Goal: Answer question/provide support: Share knowledge or assist other users

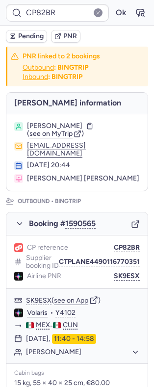
type input "CPHKZ5"
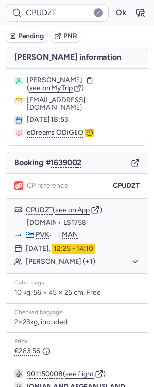
type input "CPHKZ5"
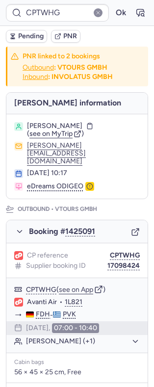
type input "CPUDZT"
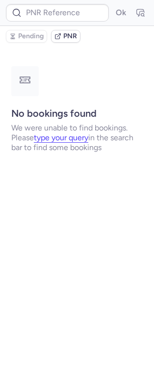
type input "CPHKZ5"
type input "CPNPTA"
type input "CP9HBM"
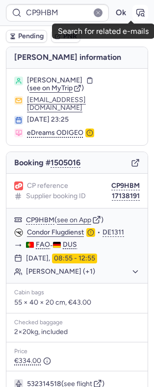
click at [141, 15] on icon "button" at bounding box center [142, 14] width 2 height 2
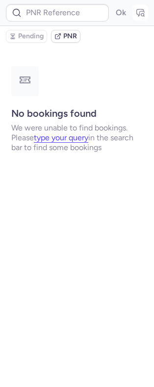
type input "CP9HBM"
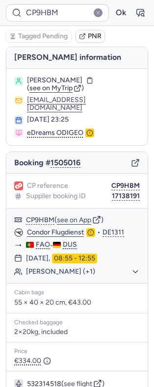
scroll to position [98, 0]
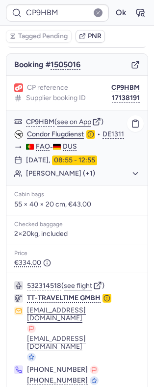
click at [64, 118] on button "see on App" at bounding box center [74, 122] width 34 height 8
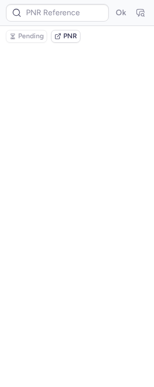
scroll to position [0, 0]
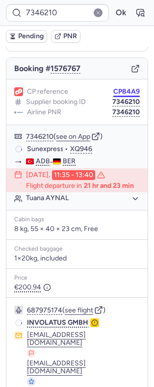
scroll to position [108, 0]
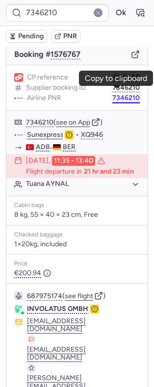
click at [116, 96] on button "7346210" at bounding box center [125, 98] width 27 height 8
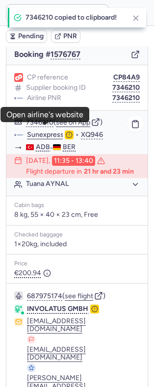
click at [44, 130] on link "Sunexpress" at bounding box center [45, 134] width 37 height 9
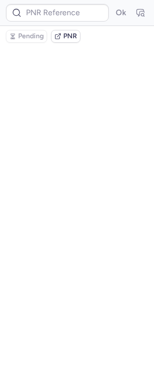
scroll to position [0, 0]
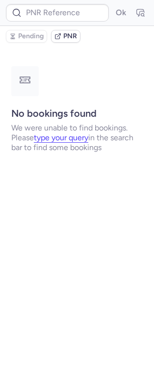
type input "7346210"
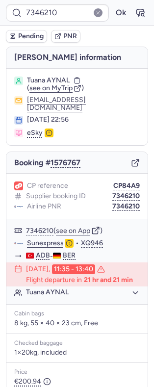
click at [54, 84] on span "Tuana AYNAL" at bounding box center [48, 80] width 43 height 8
copy span "AYNAL"
type input "CPBY2R"
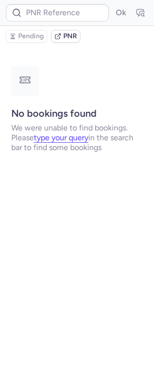
type input "CPK2BR"
type input "CPBY2R"
type input "CPXMSN"
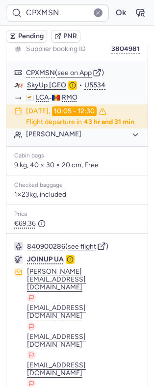
scroll to position [210, 0]
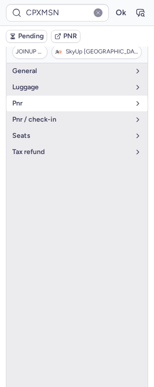
scroll to position [175, 0]
click at [66, 105] on button "pnr" at bounding box center [76, 104] width 141 height 16
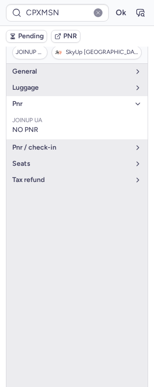
click at [66, 105] on button "pnr" at bounding box center [76, 104] width 141 height 16
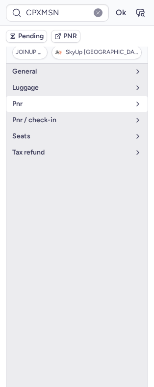
click at [54, 106] on button "pnr" at bounding box center [76, 104] width 141 height 16
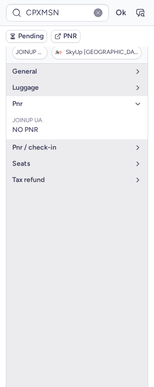
click at [54, 106] on button "pnr" at bounding box center [76, 104] width 141 height 16
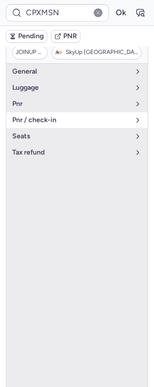
click at [56, 116] on span "pnr / check-in" at bounding box center [71, 120] width 118 height 8
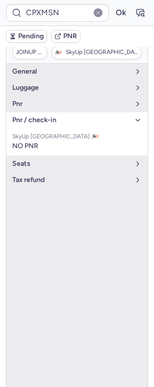
click at [56, 116] on span "pnr / check-in" at bounding box center [71, 120] width 118 height 8
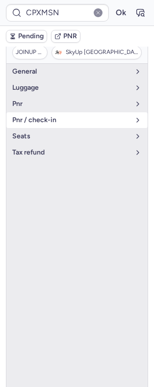
scroll to position [75, 0]
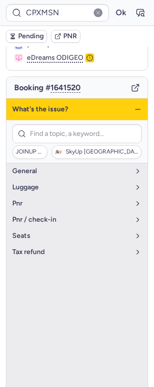
click at [134, 105] on icon "button" at bounding box center [138, 109] width 8 height 8
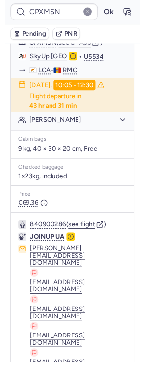
scroll to position [0, 0]
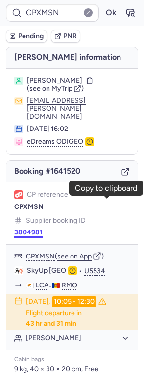
click at [43, 228] on button "3804981" at bounding box center [28, 232] width 28 height 8
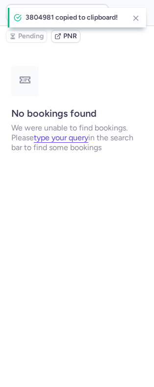
type input "3804981"
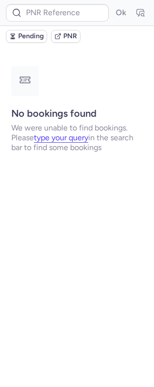
type input "CPXMSN"
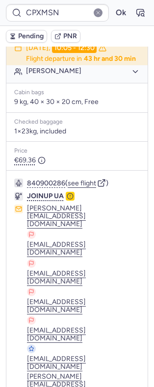
scroll to position [111, 0]
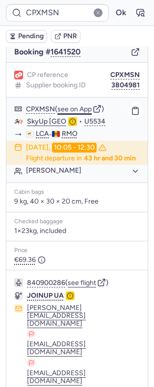
click at [91, 106] on button "see on App" at bounding box center [74, 109] width 34 height 8
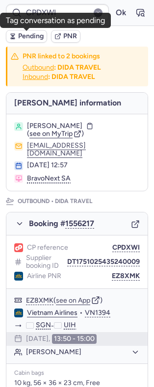
click at [19, 35] on span "Pending" at bounding box center [30, 36] width 25 height 8
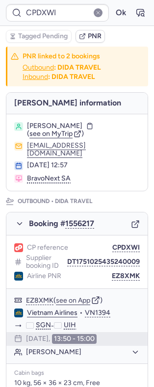
type input "CPBY2R"
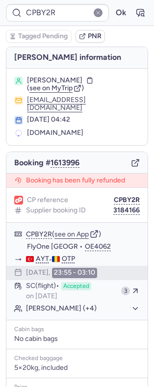
type input "CPL5EY"
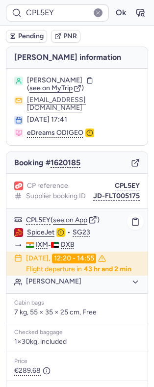
scroll to position [104, 0]
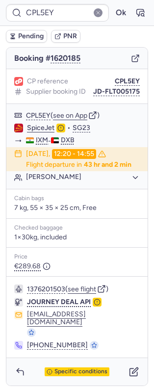
click at [68, 358] on div "Specific conditions" at bounding box center [76, 371] width 141 height 27
click at [69, 361] on div "Specific conditions" at bounding box center [76, 371] width 141 height 27
click at [74, 368] on span "Specific conditions" at bounding box center [80, 371] width 53 height 7
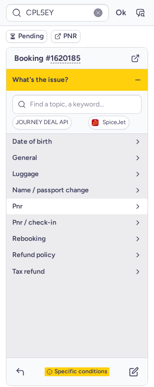
click at [40, 208] on button "pnr" at bounding box center [76, 207] width 141 height 16
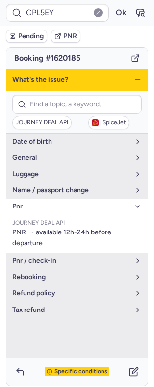
click at [40, 208] on button "pnr" at bounding box center [76, 207] width 141 height 16
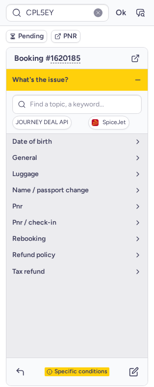
click at [134, 76] on icon "button" at bounding box center [138, 80] width 8 height 8
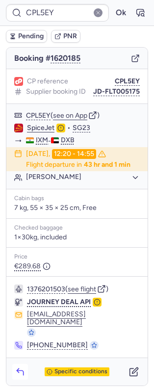
click at [22, 367] on icon "button" at bounding box center [20, 372] width 10 height 10
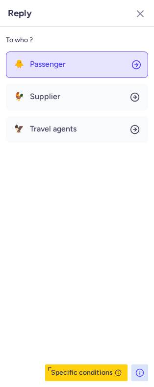
click at [60, 69] on span "Passenger" at bounding box center [48, 64] width 36 height 9
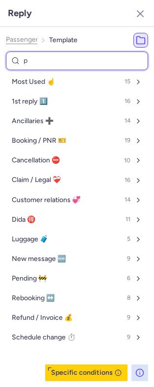
type input "pn"
select select "en"
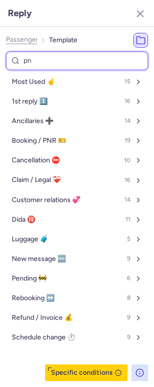
select select "en"
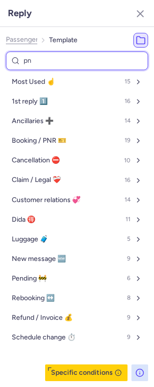
select select "en"
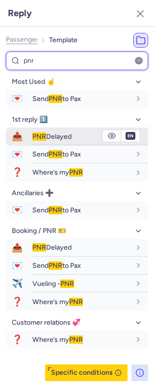
type input "pnr"
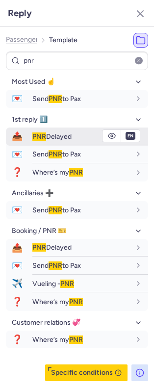
click at [61, 133] on span "PNR Delayed" at bounding box center [51, 136] width 39 height 8
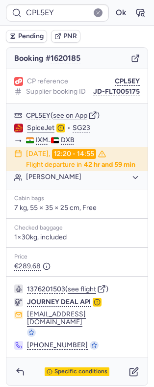
type input "CPSDJ4"
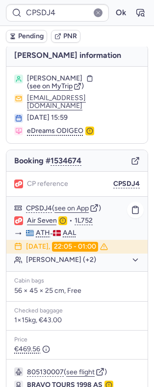
scroll to position [1, 0]
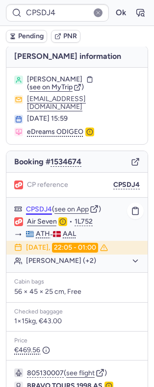
click at [41, 0] on body "CPSDJ4 Ok Pending PNR [PERSON_NAME] information [PERSON_NAME] ( see on MyTrip )…" at bounding box center [77, 0] width 154 height 0
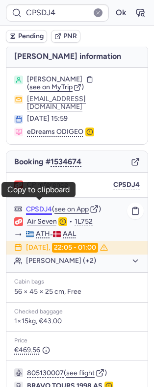
click at [44, 205] on button "CPSDJ4" at bounding box center [39, 209] width 26 height 8
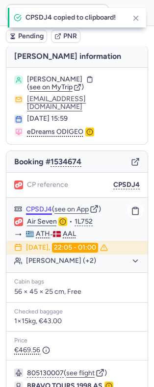
click at [44, 205] on button "CPSDJ4" at bounding box center [39, 209] width 26 height 8
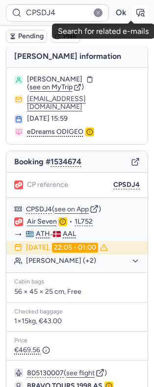
click at [141, 16] on icon "button" at bounding box center [142, 14] width 2 height 2
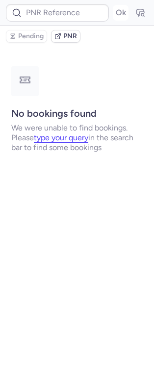
scroll to position [0, 0]
type input "CPSDJ4"
type input "0CQNBY"
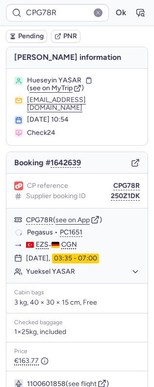
type input "2962816294"
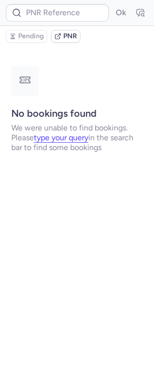
type input "CPNPTA"
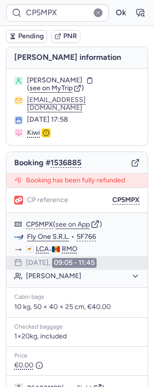
type input "16987998"
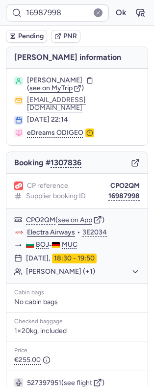
type input "CPS7QP"
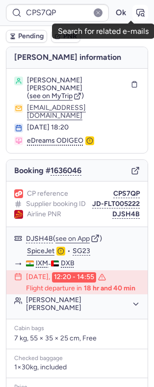
click at [135, 12] on icon "button" at bounding box center [140, 13] width 10 height 10
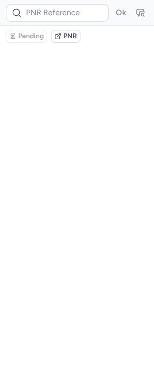
type input "CPS7QP"
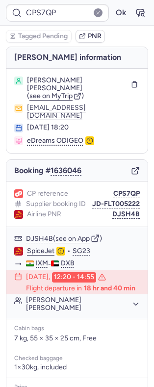
scroll to position [130, 0]
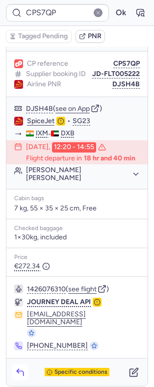
click at [21, 368] on icon "button" at bounding box center [20, 372] width 10 height 10
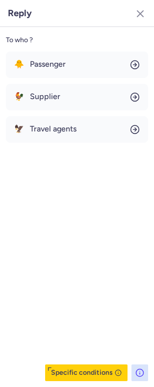
click at [72, 79] on div "🐥 Passenger 🐓 Supplier 🦅 Travel agents" at bounding box center [77, 96] width 142 height 91
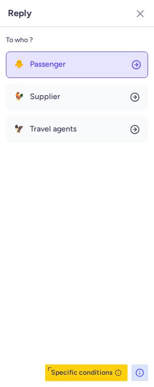
click at [67, 69] on button "🐥 Passenger" at bounding box center [77, 64] width 142 height 26
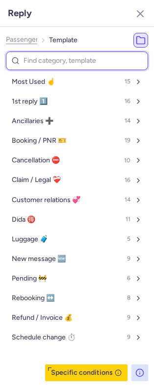
click at [46, 60] on input at bounding box center [77, 60] width 142 height 19
type input "pn"
select select "en"
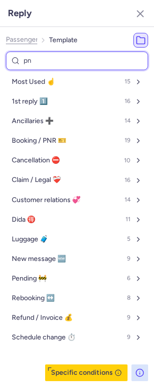
select select "en"
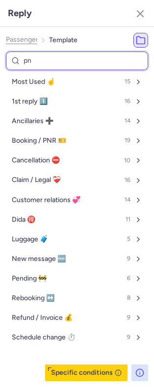
select select "en"
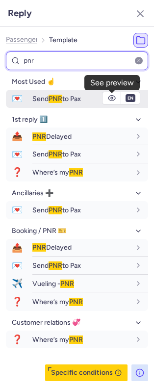
type input "pnr"
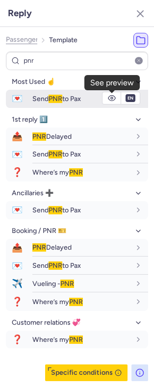
click at [116, 97] on button "button" at bounding box center [111, 98] width 19 height 12
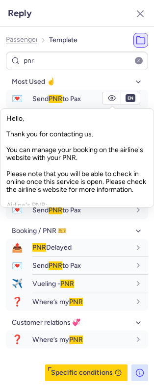
click at [11, 151] on div "Hello, Thank you for contacting us. You can manage your booking on the airline'…" at bounding box center [76, 158] width 141 height 98
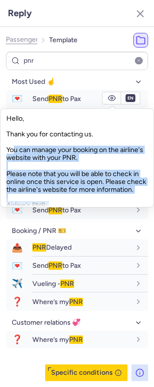
scroll to position [63, 0]
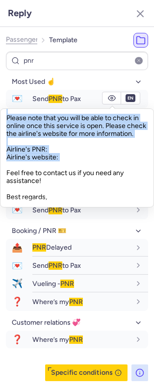
drag, startPoint x: 11, startPoint y: 151, endPoint x: 57, endPoint y: 159, distance: 47.2
click at [57, 159] on div "Hello, Thank you for contacting us. You can manage your booking on the airline'…" at bounding box center [76, 158] width 141 height 98
copy div "You can manage your booking on the airline's website with your PNR. Please note…"
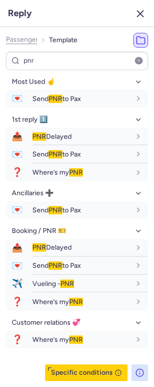
click at [142, 14] on icon "button" at bounding box center [140, 14] width 12 height 12
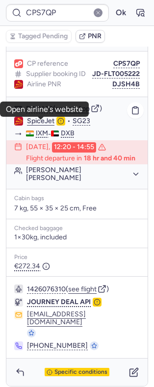
click at [42, 126] on link "SpiceJet" at bounding box center [40, 121] width 27 height 9
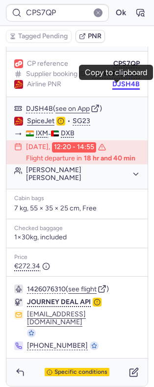
click at [112, 87] on button "DJSH4B" at bounding box center [125, 84] width 27 height 8
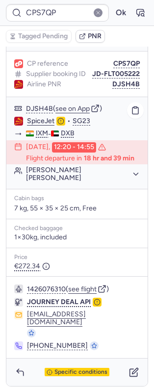
scroll to position [0, 0]
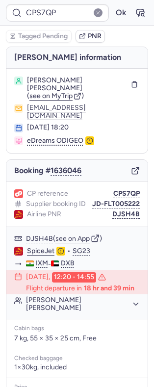
click at [38, 85] on span "[PERSON_NAME] [PERSON_NAME]" at bounding box center [77, 84] width 100 height 16
click at [38, 88] on span "[PERSON_NAME] [PERSON_NAME]" at bounding box center [77, 84] width 100 height 16
copy span "[PERSON_NAME]"
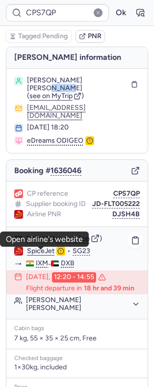
click at [40, 255] on link "SpiceJet" at bounding box center [40, 251] width 27 height 9
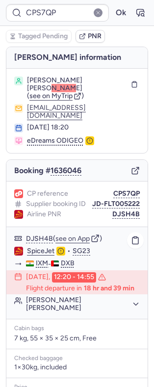
scroll to position [130, 0]
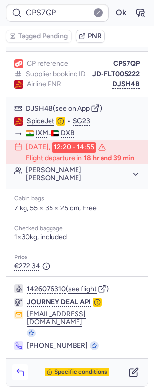
click at [14, 364] on button "button" at bounding box center [20, 372] width 16 height 16
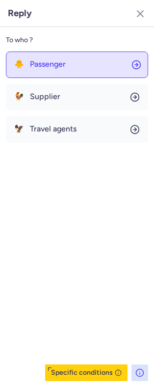
click at [51, 69] on span "Passenger" at bounding box center [48, 64] width 36 height 9
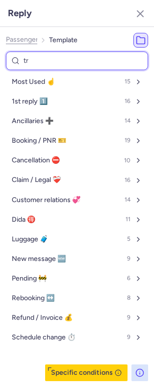
type input "tru"
select select "en"
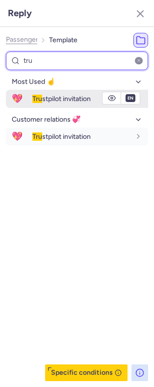
type input "tru"
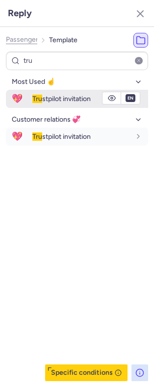
click at [85, 102] on span "Tru stpilot invitation" at bounding box center [61, 99] width 58 height 8
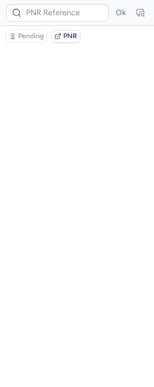
scroll to position [0, 0]
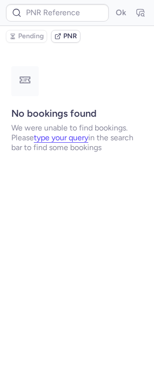
type input "CPIW7Y"
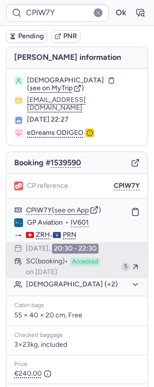
click at [60, 259] on span "SC (booking)" at bounding box center [47, 261] width 42 height 9
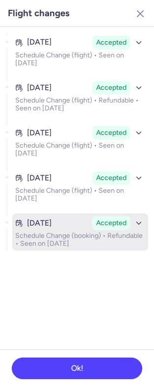
click at [50, 216] on div "[DATE] Accepted" at bounding box center [80, 223] width 130 height 14
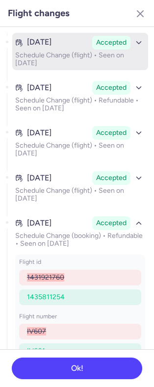
click at [93, 33] on button "[DATE] Accepted Schedule Change (flight) • Seen on [DATE]" at bounding box center [80, 51] width 136 height 37
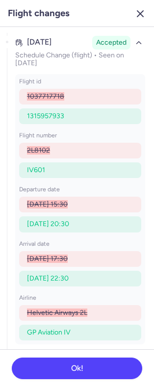
click at [140, 8] on icon "button" at bounding box center [140, 14] width 12 height 12
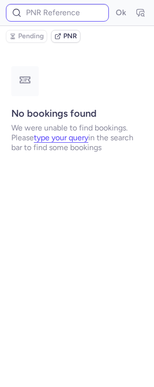
type input "CPIW7Y"
type input "CPWZU3"
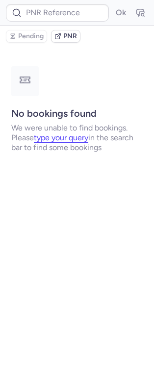
type input "CPWZU3"
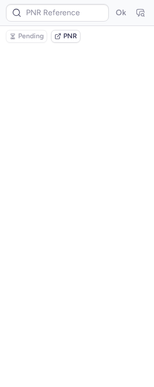
type input "CPNKXD"
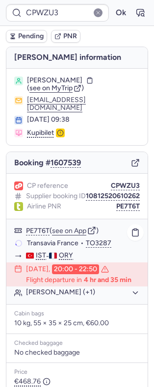
click at [58, 297] on button "[PERSON_NAME] (+1)" at bounding box center [83, 292] width 114 height 9
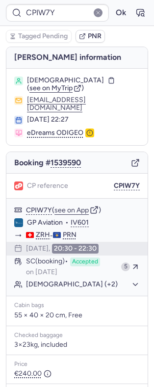
type input "CPBY2R"
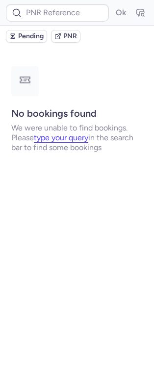
type input "CPCVPL"
type input "CPAXVH"
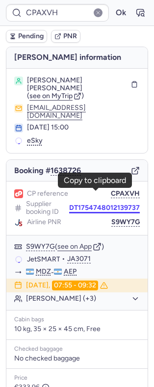
click at [76, 204] on button "DT1754748012139737" at bounding box center [104, 208] width 71 height 8
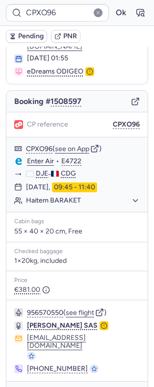
scroll to position [67, 0]
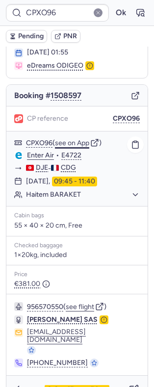
click at [86, 139] on button "see on App" at bounding box center [72, 143] width 34 height 8
click at [89, 303] on button "see flight" at bounding box center [80, 307] width 28 height 8
type input "CPBY2R"
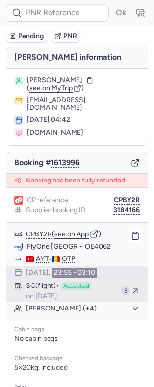
scroll to position [113, 0]
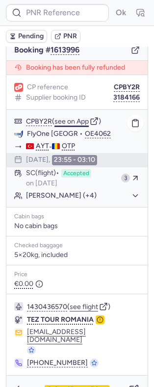
click at [78, 118] on button "see on App" at bounding box center [71, 122] width 34 height 8
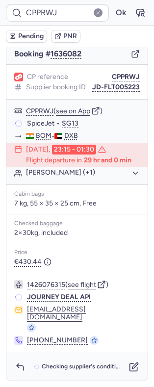
scroll to position [93, 0]
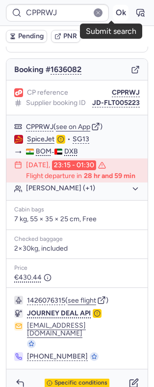
click at [113, 16] on button "Ok" at bounding box center [121, 13] width 16 height 16
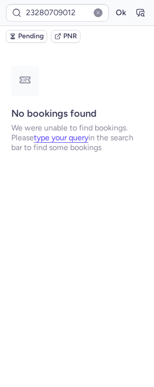
scroll to position [0, 0]
type input "CPAYND"
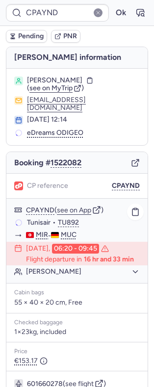
scroll to position [107, 0]
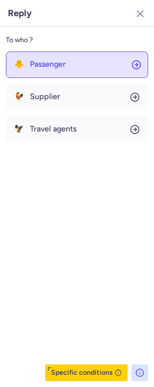
click at [58, 71] on button "🐥 Passenger" at bounding box center [77, 64] width 142 height 26
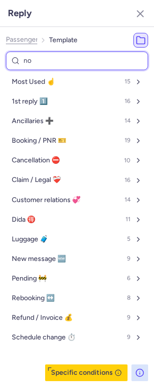
type input "non"
select select "en"
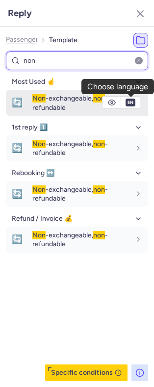
type input "non"
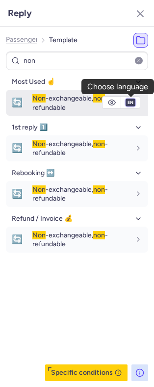
click at [128, 104] on select "fr en de nl pt es it ru" at bounding box center [130, 103] width 9 height 8
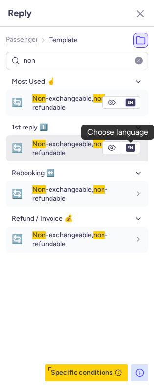
select select "de"
click at [126, 99] on select "fr en de nl pt es it ru" at bounding box center [130, 103] width 9 height 8
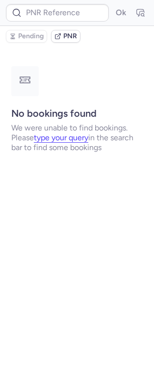
scroll to position [0, 0]
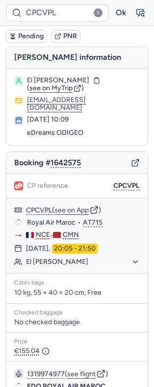
type input "CPC2MU"
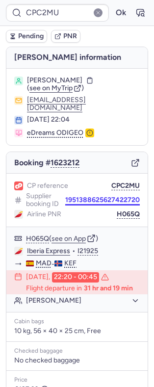
scroll to position [134, 0]
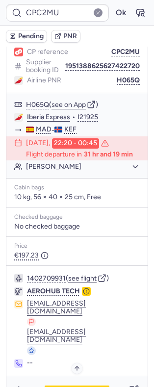
click at [68, 386] on span "Specific conditions" at bounding box center [80, 389] width 53 height 7
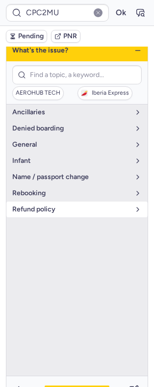
click at [89, 205] on span "refund policy" at bounding box center [71, 209] width 118 height 8
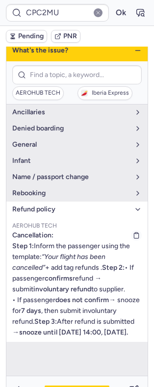
scroll to position [38, 0]
click at [60, 205] on span "refund policy" at bounding box center [71, 209] width 118 height 8
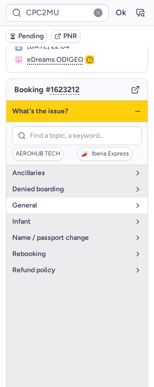
scroll to position [75, 0]
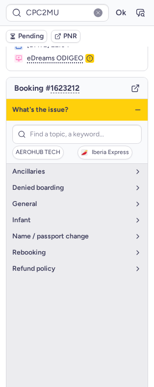
click at [134, 106] on icon "button" at bounding box center [138, 110] width 8 height 8
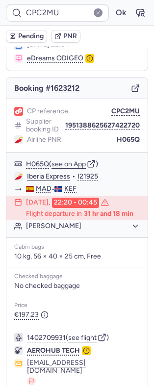
scroll to position [134, 0]
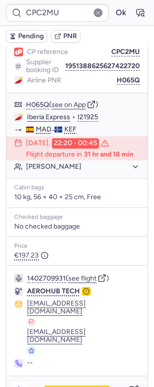
click at [27, 382] on button "button" at bounding box center [20, 390] width 16 height 16
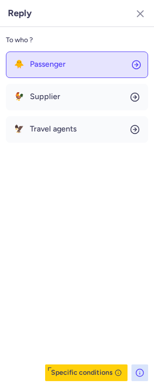
click at [64, 63] on span "Passenger" at bounding box center [48, 64] width 36 height 9
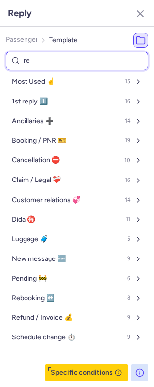
type input "ref"
select select "en"
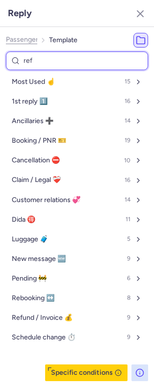
select select "en"
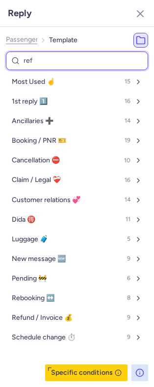
select select "en"
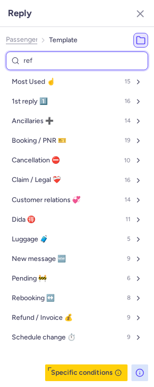
select select "en"
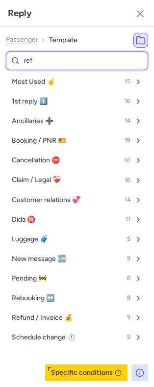
select select "en"
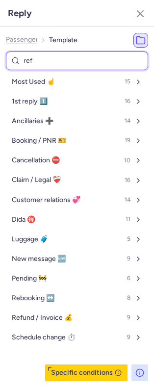
select select "en"
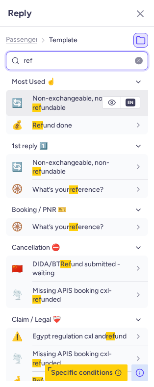
type input "ref"
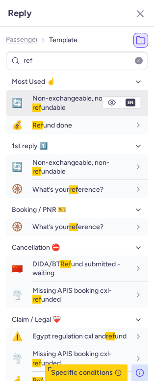
click at [49, 107] on span "Non-exchangeable, non- ref undable" at bounding box center [70, 102] width 77 height 17
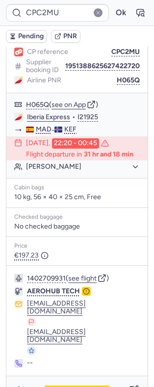
type input "CPUINE"
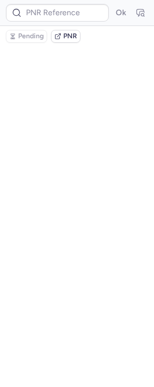
scroll to position [0, 0]
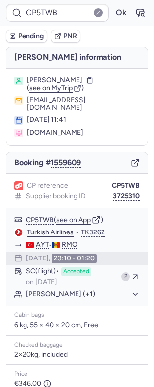
type input "CPUINE"
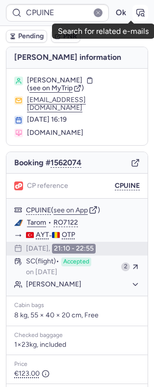
click at [135, 18] on icon "button" at bounding box center [140, 13] width 10 height 10
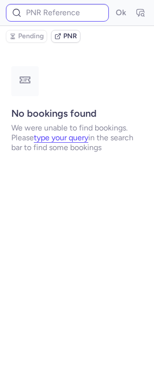
type input "CPUINE"
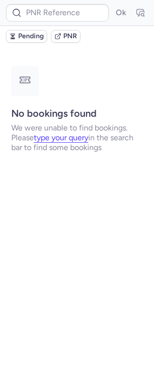
type input "CPX3GW"
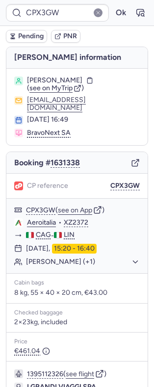
scroll to position [108, 0]
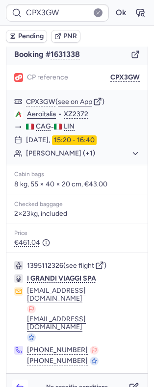
click at [21, 382] on icon "button" at bounding box center [20, 387] width 10 height 10
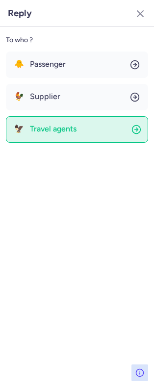
click at [62, 138] on button "🦅 Travel agents" at bounding box center [77, 129] width 142 height 26
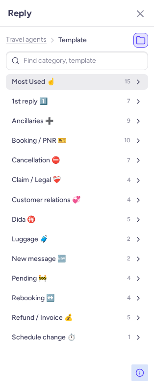
click at [52, 82] on span "Most Used ☝️" at bounding box center [33, 82] width 43 height 8
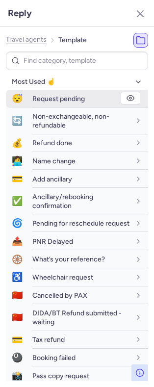
click at [46, 101] on span "Request pending" at bounding box center [58, 99] width 52 height 8
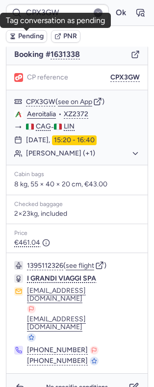
click at [30, 33] on span "Pending" at bounding box center [30, 36] width 25 height 8
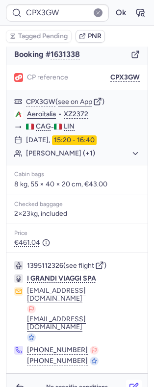
click at [129, 382] on icon "button" at bounding box center [134, 387] width 10 height 10
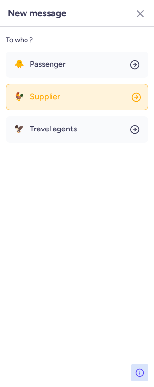
click at [69, 100] on button "🐓 Supplier" at bounding box center [77, 97] width 142 height 26
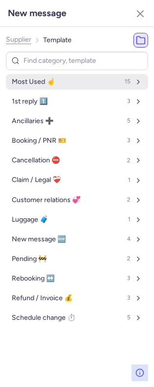
click at [41, 78] on span "Most Used ☝️" at bounding box center [33, 82] width 43 height 8
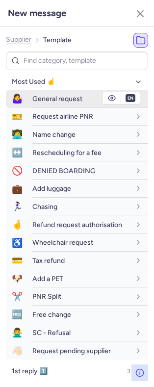
click at [51, 98] on span "General request" at bounding box center [57, 99] width 50 height 8
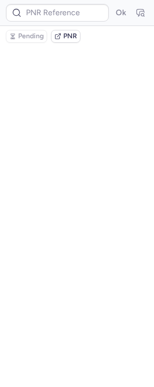
scroll to position [0, 0]
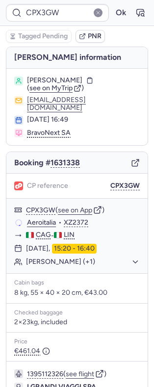
type input "CPUINE"
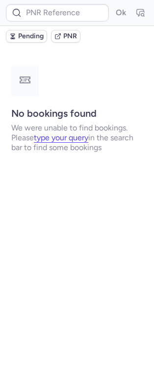
type input "CPN6QM"
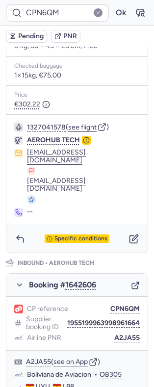
scroll to position [570, 0]
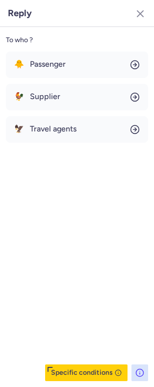
click at [68, 375] on button "Specific conditions" at bounding box center [86, 372] width 82 height 17
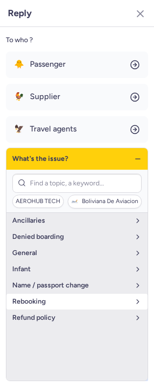
click at [55, 308] on button "rebooking" at bounding box center [76, 302] width 141 height 16
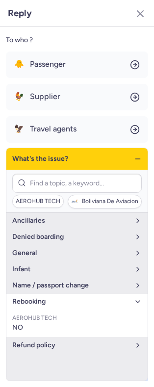
click at [55, 308] on button "rebooking" at bounding box center [76, 302] width 141 height 16
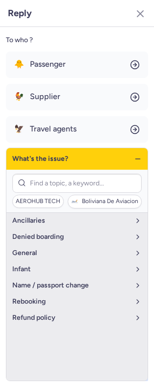
click at [136, 159] on icon "button" at bounding box center [138, 159] width 8 height 8
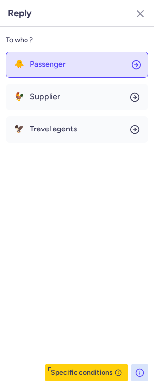
click at [81, 69] on button "🐥 Passenger" at bounding box center [77, 64] width 142 height 26
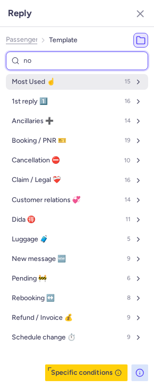
type input "non"
select select "en"
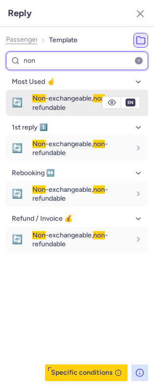
type input "non"
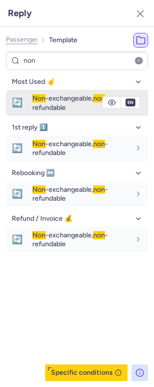
click at [72, 103] on div "Non -exchangeable, non -refundable" at bounding box center [81, 103] width 98 height 18
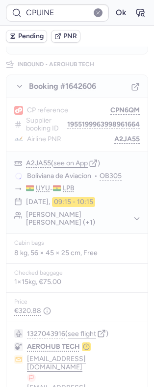
type input "CPXBYV"
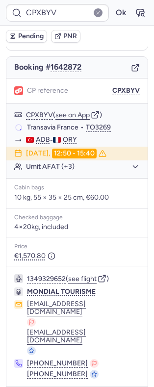
scroll to position [89, 0]
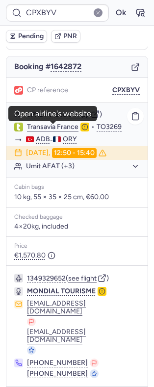
click at [49, 128] on link "Transavia France" at bounding box center [52, 127] width 51 height 9
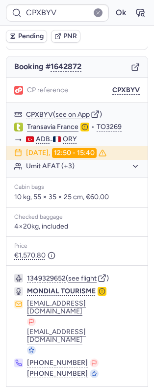
click at [139, 10] on div "CPXBYV Ok" at bounding box center [77, 13] width 154 height 26
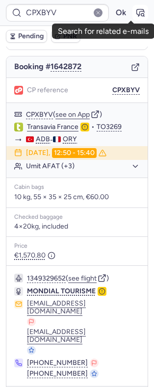
click at [135, 11] on icon "button" at bounding box center [140, 13] width 10 height 10
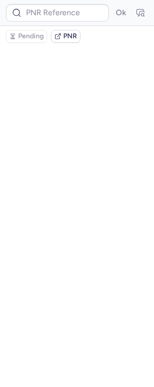
scroll to position [0, 0]
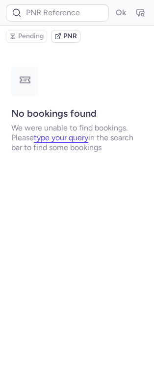
type input "CPXBYV"
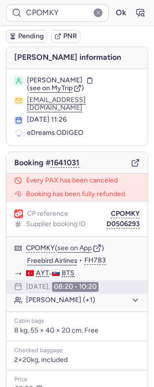
type input "CPLNPQ"
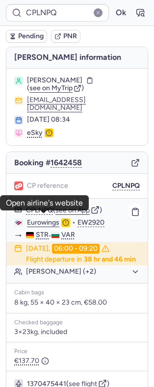
click at [37, 221] on link "Eurowings" at bounding box center [43, 222] width 32 height 9
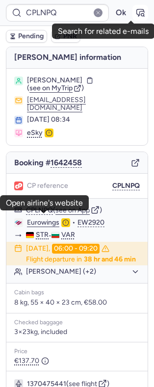
click at [135, 16] on icon "button" at bounding box center [140, 13] width 10 height 10
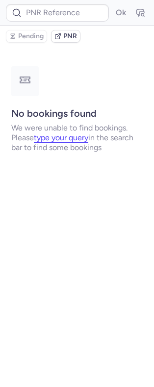
type input "CPLNPQ"
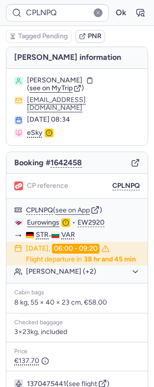
click at [56, 77] on span "[PERSON_NAME]" at bounding box center [54, 80] width 55 height 8
copy span "[PERSON_NAME]"
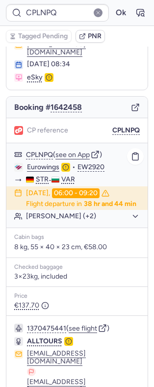
scroll to position [57, 0]
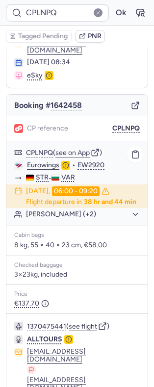
click at [66, 219] on div "[PERSON_NAME] (+2)" at bounding box center [83, 214] width 114 height 9
click at [59, 208] on div "[DATE] 06:00 - 09:20 Flight departure in 38 hr and 44 min" at bounding box center [76, 196] width 141 height 24
click at [64, 217] on button "[PERSON_NAME] (+2)" at bounding box center [83, 214] width 114 height 9
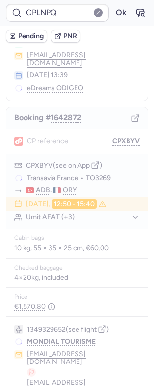
type input "CPXBYV"
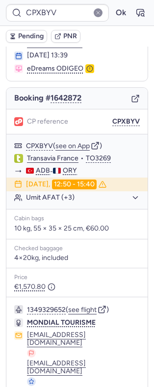
scroll to position [0, 0]
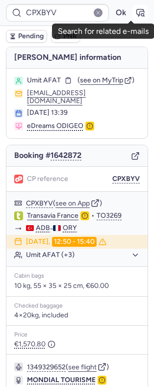
click at [137, 12] on icon "button" at bounding box center [140, 12] width 7 height 7
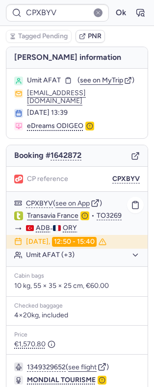
scroll to position [89, 0]
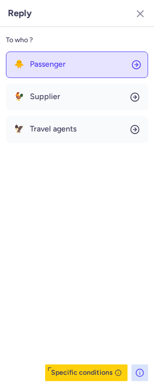
click at [89, 70] on button "🐥 Passenger" at bounding box center [77, 64] width 142 height 26
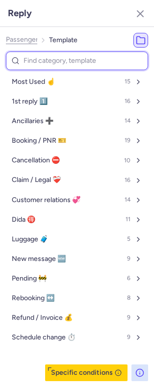
type input "r"
select select "en"
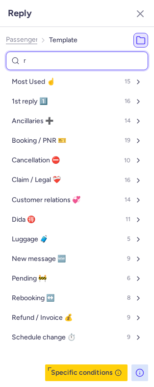
select select "en"
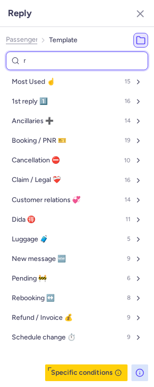
select select "en"
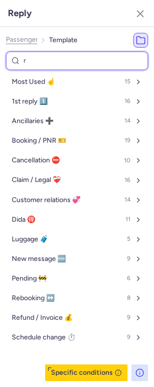
select select "en"
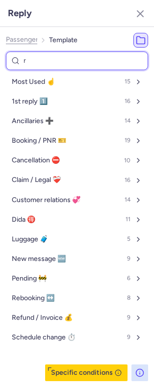
select select "en"
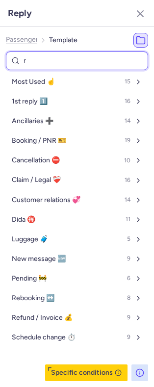
select select "en"
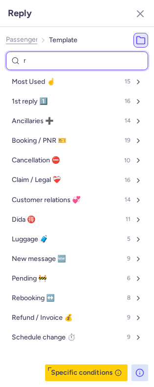
select select "en"
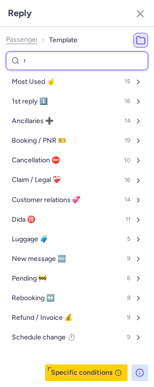
select select "en"
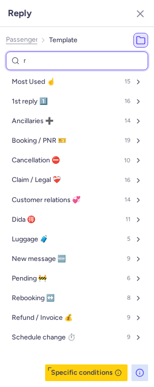
select select "en"
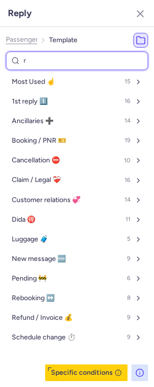
select select "en"
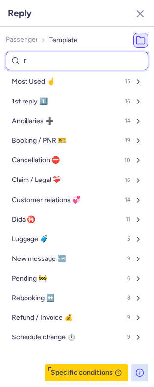
select select "en"
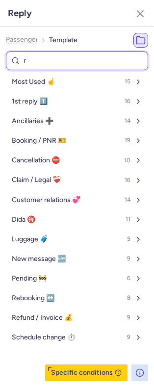
select select "en"
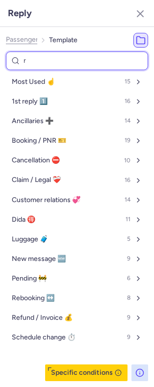
select select "en"
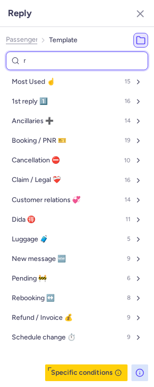
select select "en"
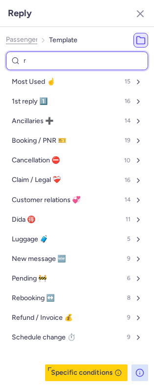
select select "en"
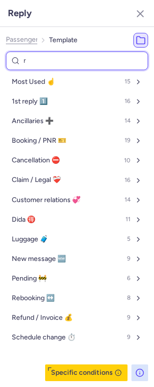
select select "en"
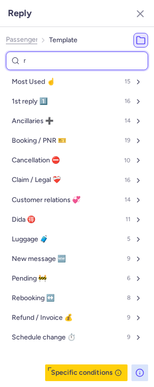
select select "en"
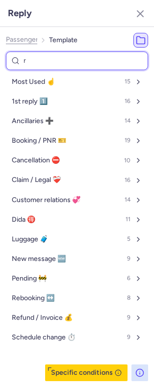
select select "en"
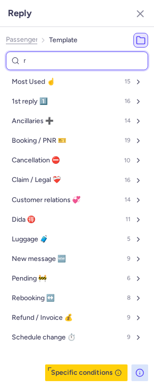
select select "en"
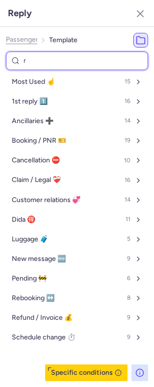
select select "en"
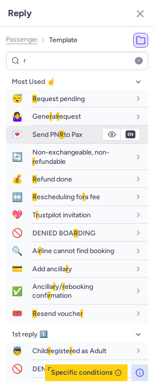
click at [64, 128] on div "Send PN R to Pax" at bounding box center [90, 134] width 116 height 17
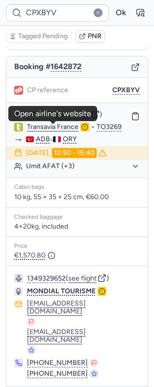
drag, startPoint x: 60, startPoint y: 124, endPoint x: 40, endPoint y: 131, distance: 21.1
click at [40, 131] on link "Transavia France" at bounding box center [52, 127] width 51 height 9
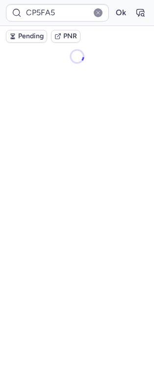
scroll to position [0, 0]
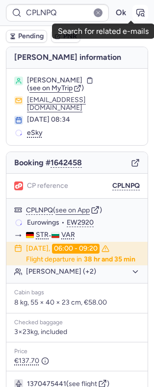
click at [141, 16] on icon "button" at bounding box center [142, 14] width 2 height 2
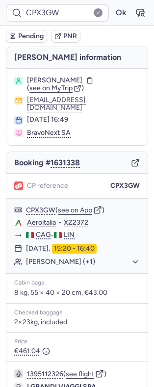
click at [128, 21] on form "CPX3GW Ok" at bounding box center [77, 13] width 142 height 18
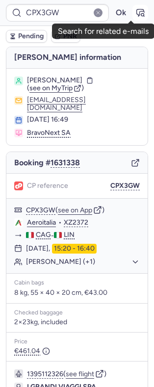
click at [135, 14] on icon "button" at bounding box center [140, 13] width 10 height 10
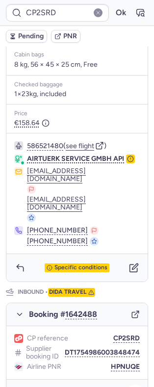
scroll to position [320, 0]
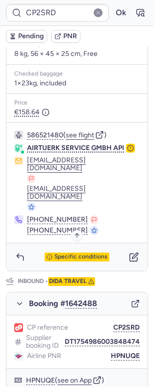
click at [64, 253] on span "Specific conditions" at bounding box center [80, 256] width 53 height 7
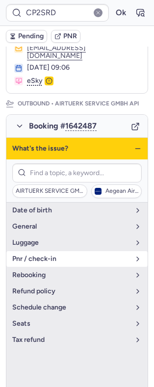
click at [42, 263] on span "pnr / check-in" at bounding box center [71, 259] width 118 height 8
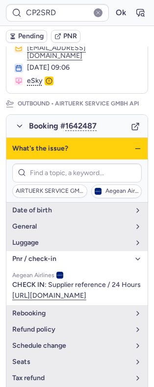
click at [42, 263] on span "pnr / check-in" at bounding box center [71, 259] width 118 height 8
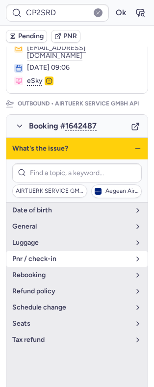
click at [41, 253] on button "pnr / check-in" at bounding box center [76, 259] width 141 height 16
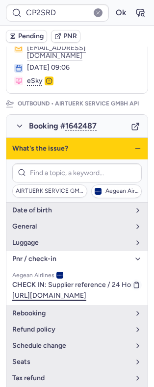
click at [57, 300] on link "[URL][DOMAIN_NAME]" at bounding box center [49, 295] width 74 height 8
click at [130, 155] on div "What's the issue?" at bounding box center [76, 149] width 141 height 22
click at [134, 152] on icon "button" at bounding box center [138, 149] width 8 height 8
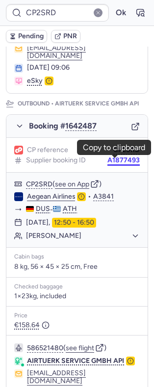
click at [111, 162] on button "A1877493" at bounding box center [123, 160] width 32 height 8
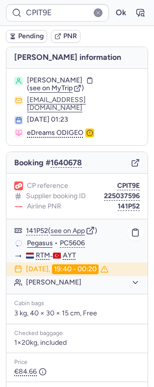
scroll to position [140, 0]
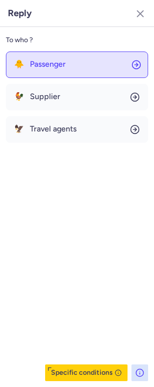
click at [46, 61] on span "Passenger" at bounding box center [48, 64] width 36 height 9
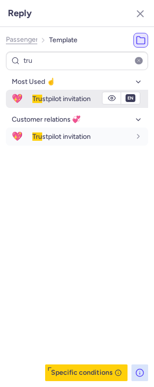
click at [60, 98] on span "Tru stpilot invitation" at bounding box center [61, 99] width 58 height 8
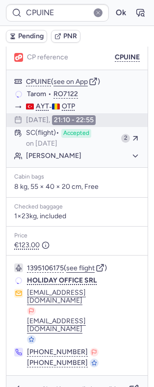
scroll to position [123, 0]
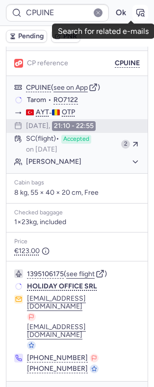
click at [138, 14] on button "button" at bounding box center [140, 13] width 16 height 16
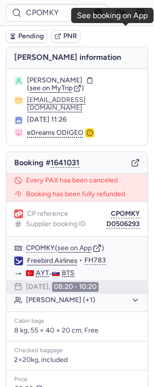
scroll to position [126, 0]
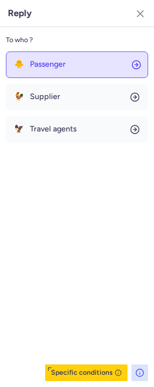
click at [68, 76] on button "🐥 Passenger" at bounding box center [77, 64] width 142 height 26
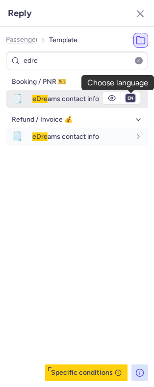
click at [132, 101] on select "fr en de nl pt es it ru" at bounding box center [130, 98] width 9 height 8
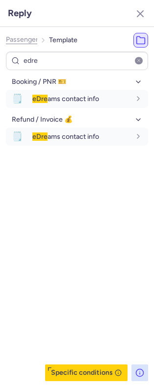
click at [126, 95] on select "fr en de nl pt es it ru" at bounding box center [130, 98] width 9 height 8
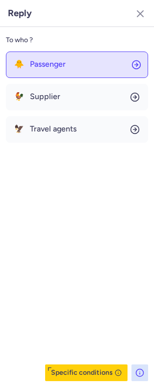
click at [48, 63] on span "Passenger" at bounding box center [48, 64] width 36 height 9
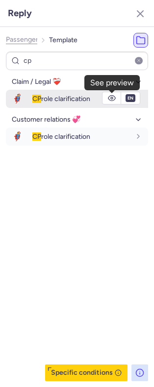
click at [114, 101] on icon "button" at bounding box center [112, 98] width 8 height 8
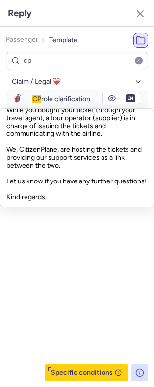
scroll to position [89, 0]
click at [75, 172] on div "Hello, Thank you for contacting us! CitizenPlane is an IT company that provides…" at bounding box center [76, 158] width 141 height 98
click at [73, 171] on div "Hello, Thank you for contacting us! CitizenPlane is an IT company that provides…" at bounding box center [76, 158] width 141 height 98
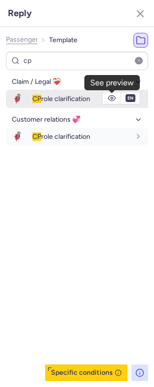
click at [111, 99] on circle "button" at bounding box center [112, 98] width 2 height 2
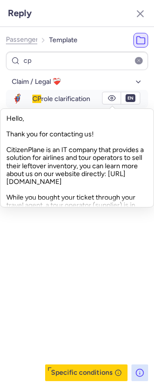
click at [19, 152] on div "Hello, Thank you for contacting us! CitizenPlane is an IT company that provides…" at bounding box center [76, 158] width 141 height 98
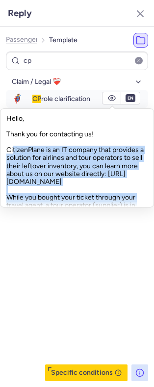
scroll to position [103, 0]
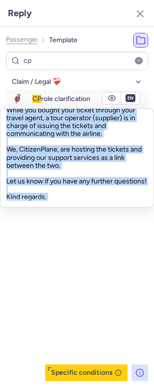
drag, startPoint x: 20, startPoint y: 153, endPoint x: 73, endPoint y: 159, distance: 52.8
click at [73, 159] on div "Hello, Thank you for contacting us! CitizenPlane is an IT company that provides…" at bounding box center [76, 158] width 141 height 98
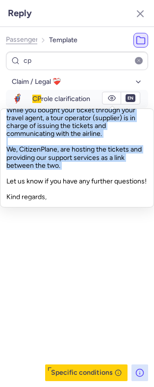
copy div "CitizenPlane is an IT company that provides a solution for airlines and tour op…"
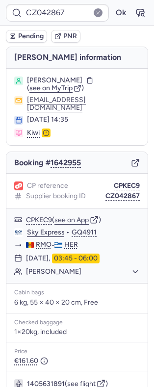
scroll to position [95, 0]
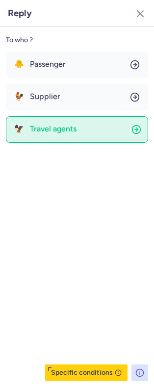
click at [66, 123] on button "🦅 Travel agents" at bounding box center [77, 129] width 142 height 26
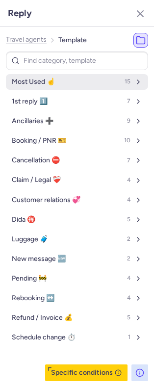
click at [49, 83] on span "Most Used ☝️" at bounding box center [33, 82] width 43 height 8
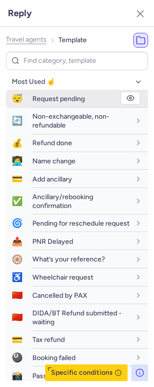
click at [56, 98] on span "Request pending" at bounding box center [58, 99] width 52 height 8
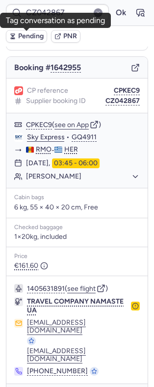
click at [30, 37] on span "Pending" at bounding box center [30, 36] width 25 height 8
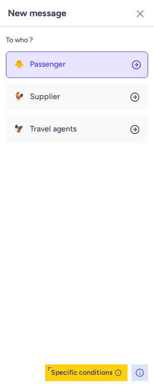
click at [66, 53] on button "🐥 Passenger" at bounding box center [77, 64] width 142 height 26
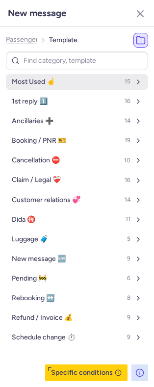
click at [55, 82] on span "Most Used ☝️" at bounding box center [33, 82] width 43 height 8
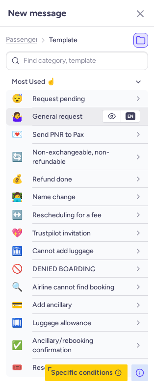
click at [62, 112] on span "General request" at bounding box center [57, 116] width 50 height 8
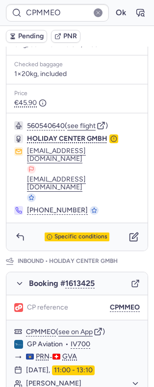
scroll to position [334, 0]
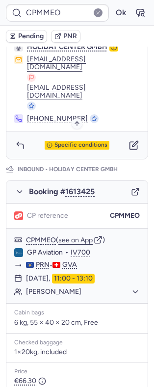
click at [64, 142] on span "Specific conditions" at bounding box center [80, 145] width 53 height 7
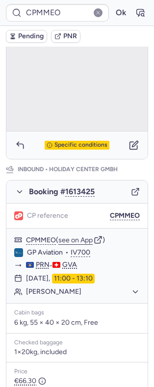
scroll to position [109, 0]
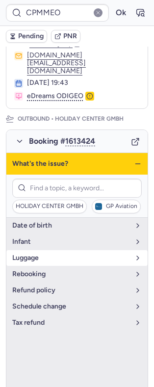
click at [53, 254] on span "luggage" at bounding box center [71, 258] width 118 height 8
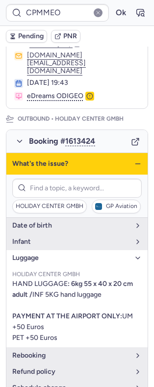
click at [53, 254] on span "luggage" at bounding box center [71, 258] width 118 height 8
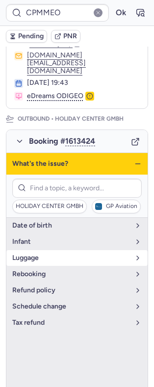
click at [53, 254] on span "luggage" at bounding box center [71, 258] width 118 height 8
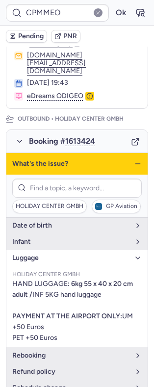
click at [53, 254] on span "luggage" at bounding box center [71, 258] width 118 height 8
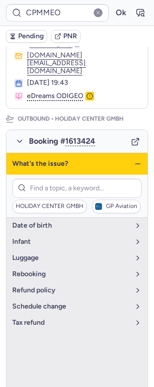
click at [134, 160] on icon "button" at bounding box center [138, 164] width 8 height 8
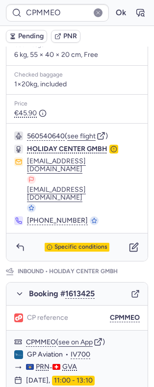
scroll to position [328, 0]
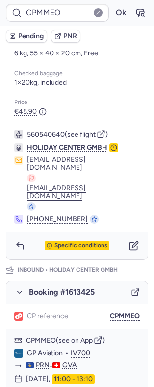
click at [7, 232] on div "Specific conditions" at bounding box center [76, 245] width 141 height 27
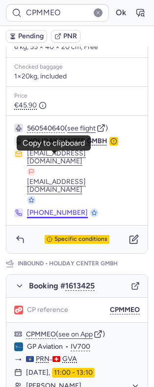
scroll to position [342, 0]
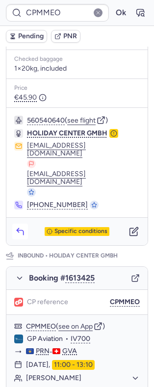
click at [21, 227] on icon "button" at bounding box center [20, 232] width 10 height 10
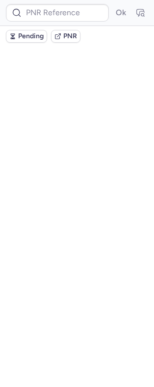
scroll to position [0, 0]
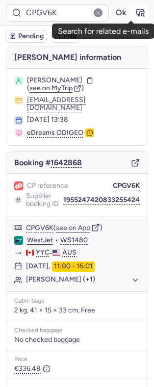
click at [135, 15] on icon "button" at bounding box center [140, 13] width 10 height 10
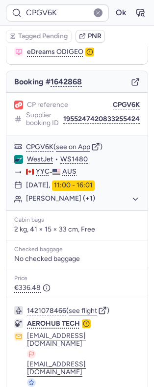
scroll to position [79, 0]
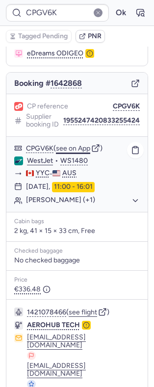
click at [68, 152] on button "see on App" at bounding box center [73, 149] width 34 height 8
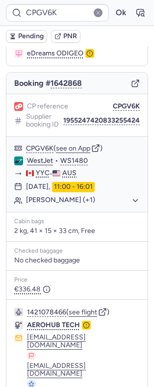
click at [101, 14] on form "CPGV6K Ok" at bounding box center [77, 13] width 142 height 18
click at [113, 14] on button "Ok" at bounding box center [121, 13] width 16 height 16
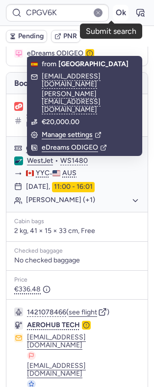
click at [113, 12] on button "Ok" at bounding box center [121, 13] width 16 height 16
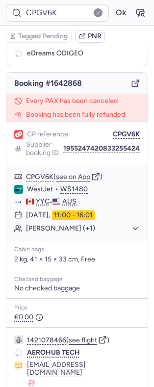
scroll to position [131, 0]
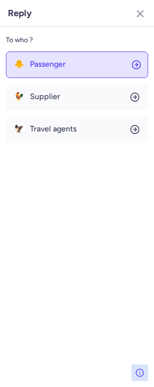
click at [68, 70] on button "🐥 Passenger" at bounding box center [77, 64] width 142 height 26
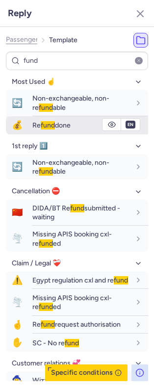
click at [66, 132] on div "Re fund done" at bounding box center [90, 125] width 116 height 17
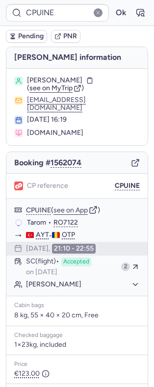
scroll to position [123, 0]
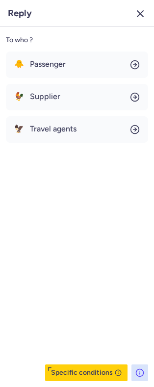
click at [143, 16] on line "button" at bounding box center [140, 14] width 6 height 6
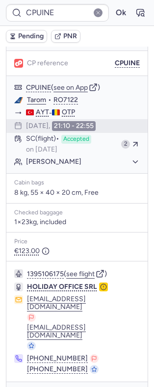
click at [132, 2] on div "CPUINE Ok" at bounding box center [77, 13] width 154 height 26
click at [135, 8] on icon "button" at bounding box center [140, 13] width 10 height 10
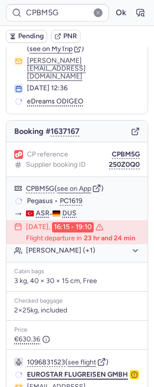
scroll to position [191, 0]
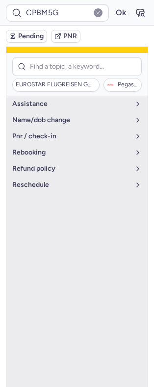
scroll to position [150, 0]
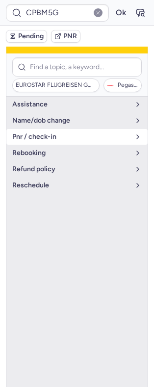
click at [51, 133] on span "pnr / check-in" at bounding box center [71, 137] width 118 height 8
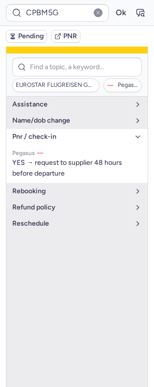
drag, startPoint x: 51, startPoint y: 125, endPoint x: 80, endPoint y: 125, distance: 28.9
click at [80, 133] on span "pnr / check-in" at bounding box center [71, 137] width 118 height 8
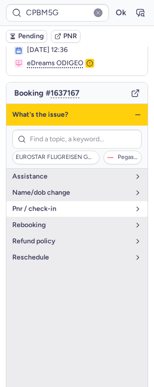
scroll to position [76, 0]
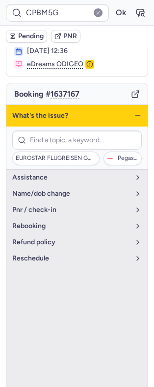
click at [123, 105] on div "What's the issue?" at bounding box center [76, 116] width 141 height 22
click at [135, 116] on line "button" at bounding box center [137, 116] width 4 height 0
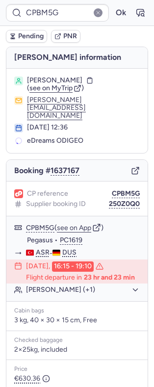
scroll to position [181, 0]
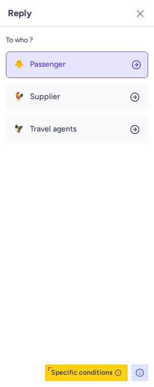
click at [38, 65] on span "Passenger" at bounding box center [48, 64] width 36 height 9
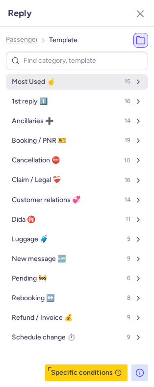
click at [77, 80] on button "Most Used ☝️ 15" at bounding box center [77, 82] width 142 height 16
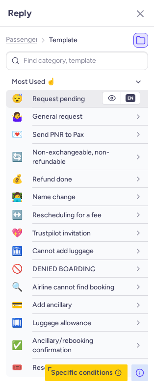
click at [57, 102] on span "Request pending" at bounding box center [58, 99] width 52 height 8
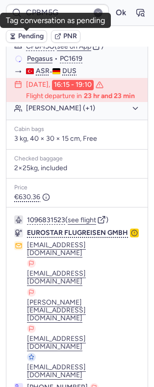
click at [32, 39] on span "Pending" at bounding box center [30, 36] width 25 height 8
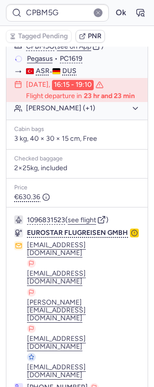
drag, startPoint x: 126, startPoint y: 365, endPoint x: 126, endPoint y: 371, distance: 5.4
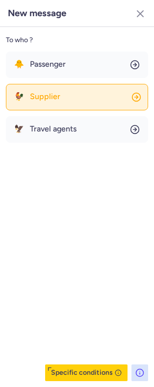
click at [66, 108] on button "🐓 Supplier" at bounding box center [77, 97] width 142 height 26
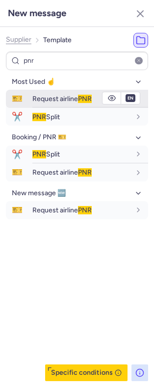
click at [60, 99] on span "Request airline PNR" at bounding box center [61, 99] width 59 height 8
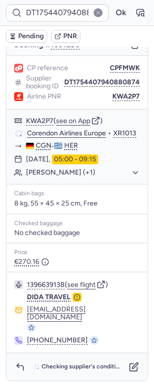
scroll to position [114, 0]
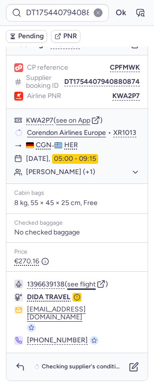
click at [81, 288] on button "see flight" at bounding box center [81, 284] width 28 height 8
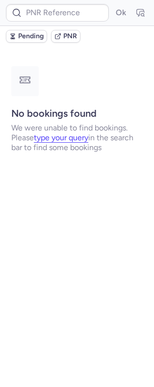
scroll to position [0, 0]
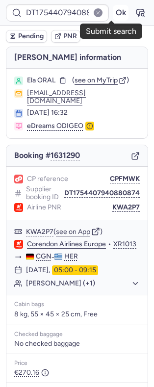
click at [113, 15] on button "Ok" at bounding box center [121, 13] width 16 height 16
